Goal: Task Accomplishment & Management: Complete application form

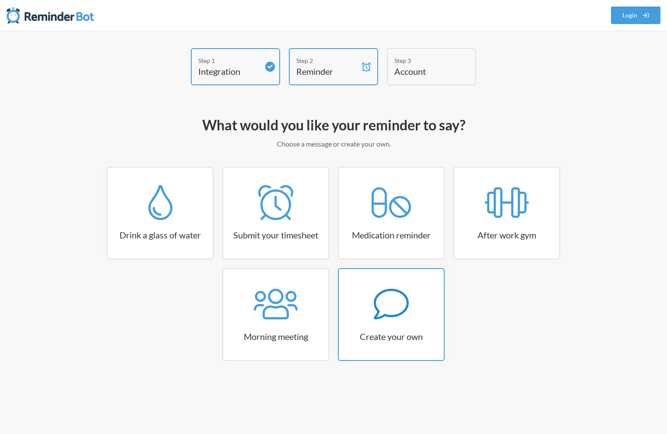
click at [386, 331] on h3 "Create your own" at bounding box center [391, 337] width 105 height 12
select select "08:30:00"
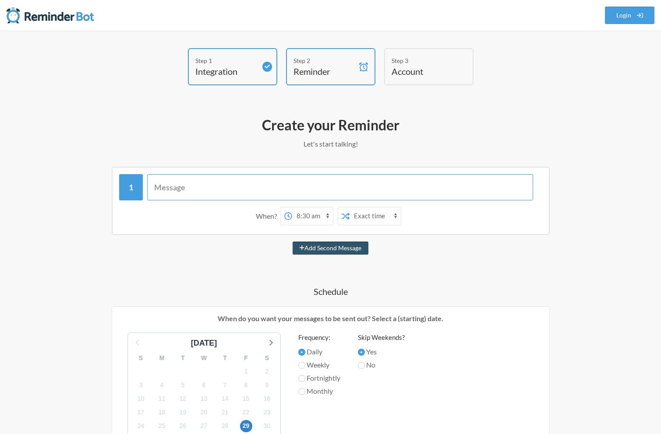
click at [221, 192] on input "text" at bounding box center [340, 187] width 386 height 26
type input "Check up on/do prod releases"
click at [282, 211] on select "12:00 am 12:15 am 12:30 am 12:45 am 1:00 am 1:15 am 1:30 am 1:45 am 2:00 am 2:1…" at bounding box center [290, 217] width 41 height 18
click at [302, 215] on select "12:00 am 12:15 am 12:30 am 12:45 am 1:00 am 1:15 am 1:30 am 1:45 am 2:00 am 2:1…" at bounding box center [290, 217] width 41 height 18
select select "10:00:00"
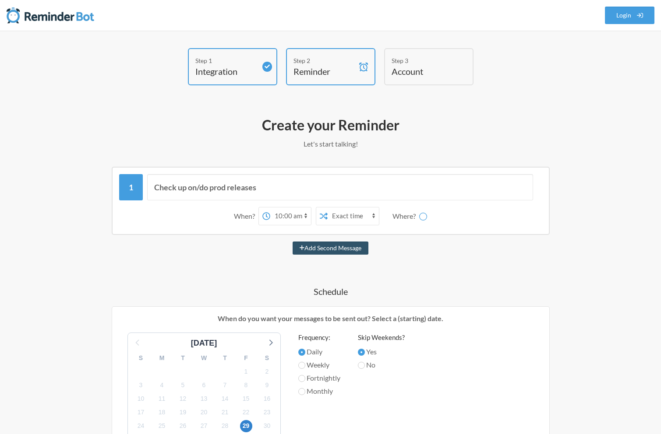
click at [270, 208] on select "12:00 am 12:15 am 12:30 am 12:45 am 1:00 am 1:15 am 1:30 am 1:45 am 2:00 am 2:1…" at bounding box center [290, 217] width 41 height 18
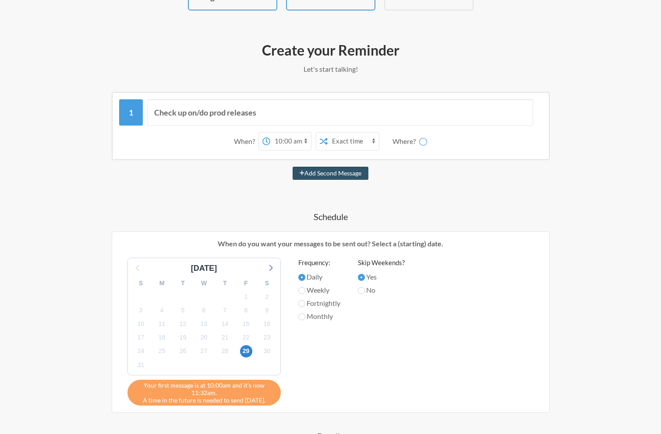
scroll to position [108, 0]
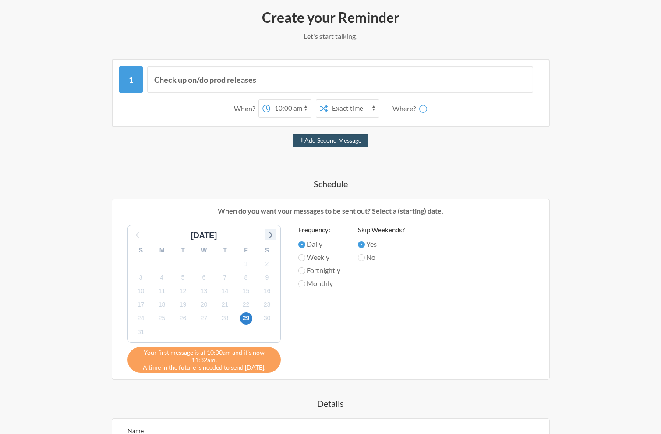
click at [271, 235] on icon at bounding box center [271, 235] width 4 height 6
click at [183, 265] on span "2" at bounding box center [183, 264] width 12 height 12
click at [314, 256] on label "Weekly" at bounding box center [319, 257] width 42 height 11
click at [305, 256] on input "Weekly" at bounding box center [301, 257] width 7 height 7
radio input "true"
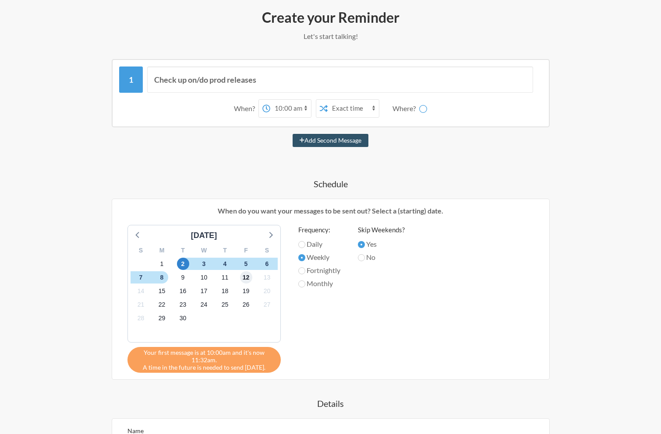
click at [243, 280] on span "12" at bounding box center [246, 278] width 12 height 12
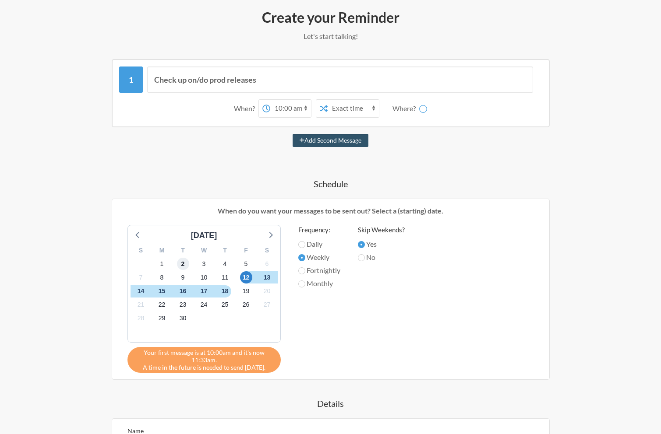
click at [185, 266] on span "2" at bounding box center [183, 264] width 12 height 12
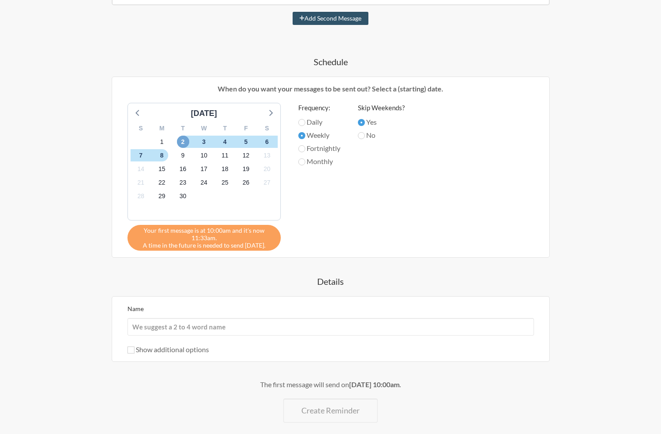
scroll to position [263, 0]
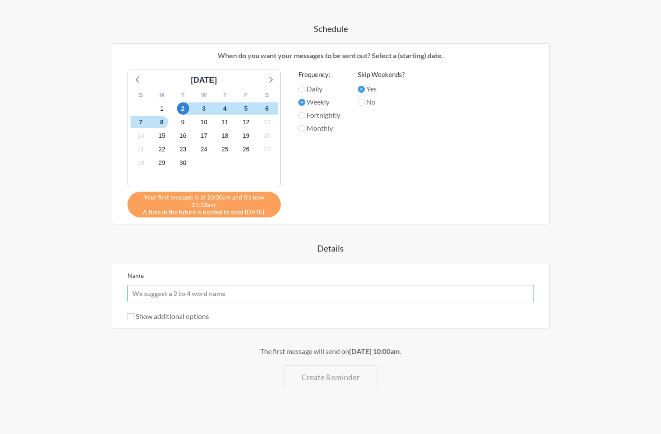
click at [247, 294] on input "Name" at bounding box center [330, 294] width 406 height 18
type input "Prod Release Reminder"
click at [566, 259] on div "Check up on/do prod releases When? 12:00 am 12:15 am 12:30 am 12:45 am 1:00 am …" at bounding box center [331, 147] width 508 height 486
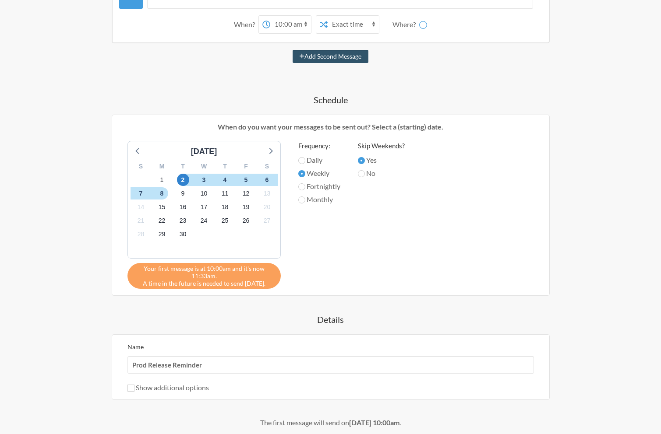
scroll to position [177, 0]
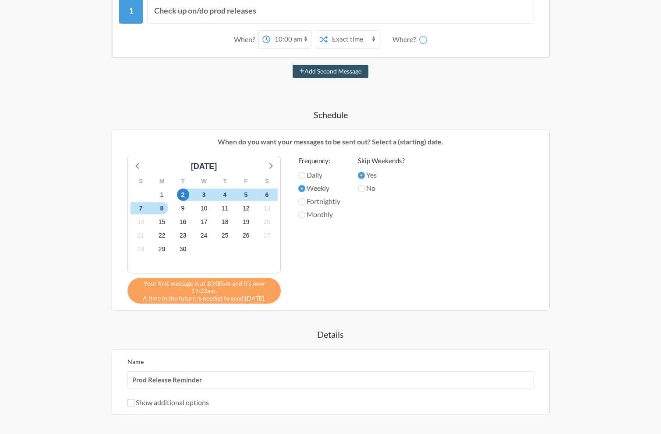
click at [218, 301] on div "Your first message is at 10:00am and it's now 11:33am. A time in the future is …" at bounding box center [203, 291] width 153 height 26
click at [181, 193] on span "2" at bounding box center [183, 195] width 12 height 12
click at [371, 190] on label "No" at bounding box center [381, 188] width 47 height 11
click at [365, 190] on input "No" at bounding box center [361, 188] width 7 height 7
radio input "true"
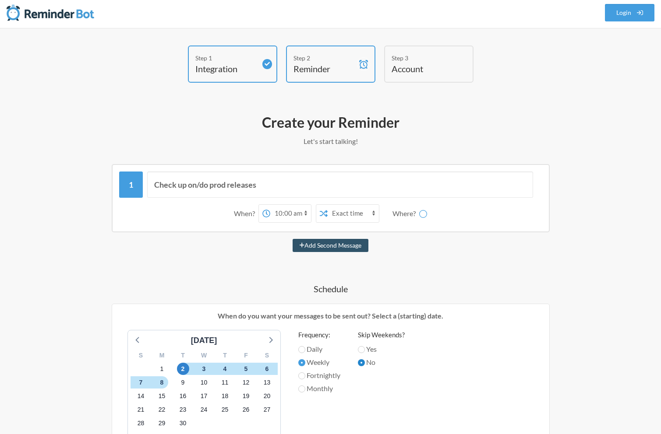
scroll to position [4, 0]
